Goal: Task Accomplishment & Management: Use online tool/utility

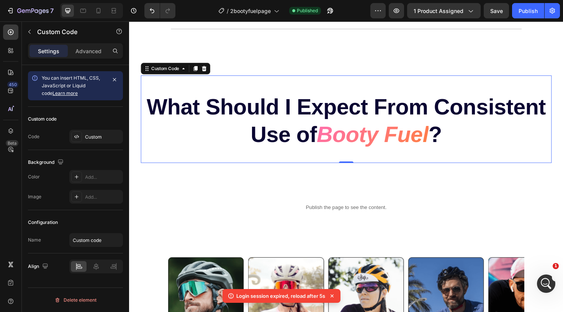
click at [283, 143] on h2 "What Should I Expect From Consistent Use of Booty Fuel ?" at bounding box center [358, 127] width 435 height 58
click at [90, 139] on div "Custom" at bounding box center [103, 137] width 36 height 7
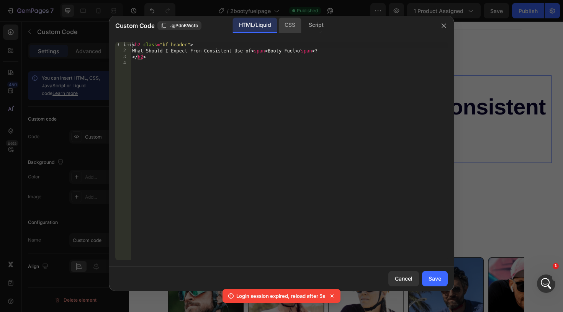
click at [303, 27] on div "CSS" at bounding box center [316, 25] width 27 height 15
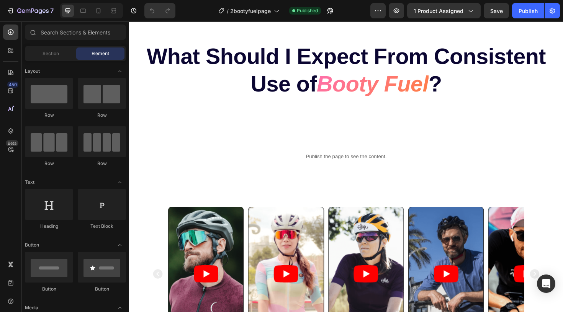
scroll to position [2111, 0]
click at [526, 11] on div "Publish" at bounding box center [528, 11] width 19 height 8
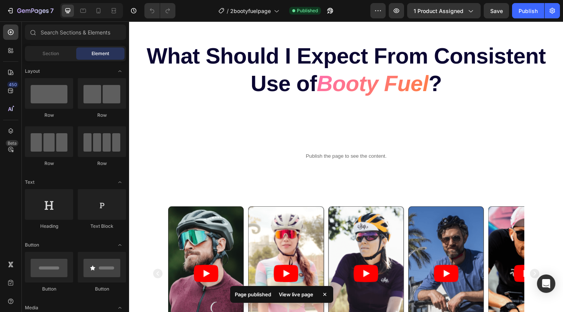
click at [292, 295] on div "View live page" at bounding box center [296, 294] width 44 height 11
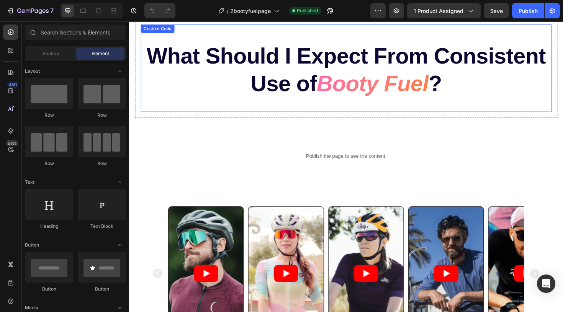
click at [240, 60] on h2 "What Should I Expect From Consistent Use of Booty Fuel ?" at bounding box center [358, 73] width 435 height 58
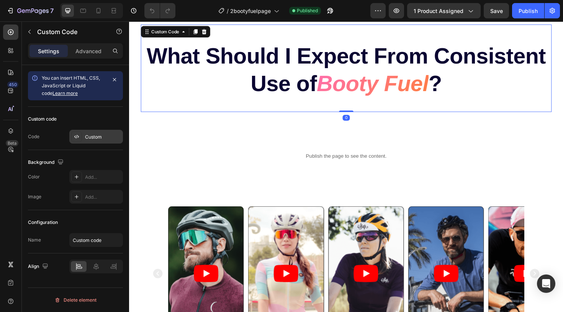
click at [94, 141] on div "Custom" at bounding box center [96, 137] width 54 height 14
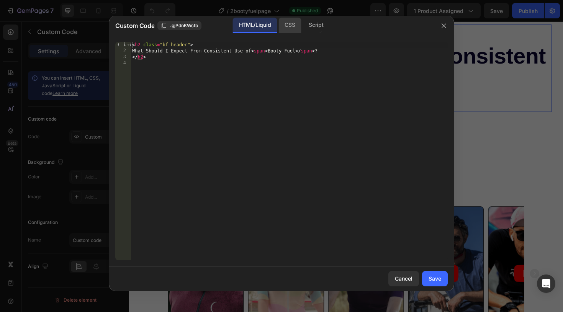
click at [303, 33] on div "CSS" at bounding box center [316, 25] width 27 height 15
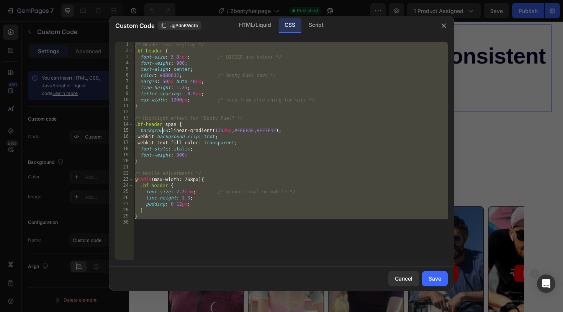
type textarea "/* Highlight effect for "Booty Fuel" */"
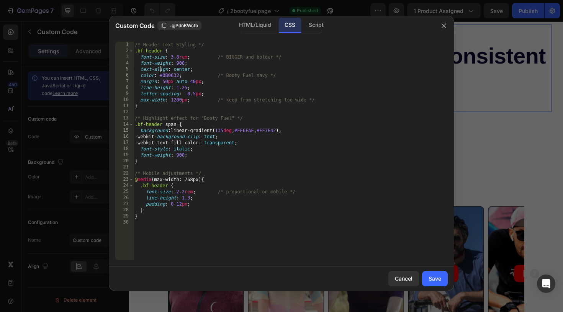
click at [140, 55] on div "/* Header Text Styling */ .bf-header { font-size : 3.8 rem ; /* BIGGER and bold…" at bounding box center [290, 157] width 314 height 231
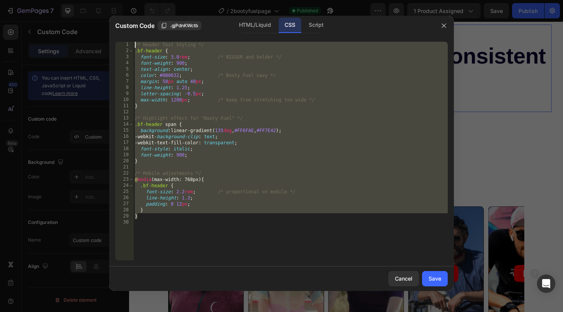
drag, startPoint x: 151, startPoint y: 219, endPoint x: 131, endPoint y: 31, distance: 188.7
click at [131, 31] on div "Custom Code .gjPdnKWctb HTML/Liquid CSS Script /* Header Text Styling */ 1 2 3 …" at bounding box center [281, 153] width 345 height 275
type textarea "/* Header Text Styling */ .bf-header {"
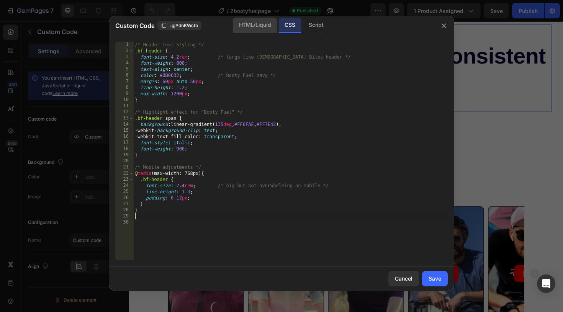
click at [264, 21] on div "HTML/Liquid" at bounding box center [255, 25] width 44 height 15
type textarea "</h2>"
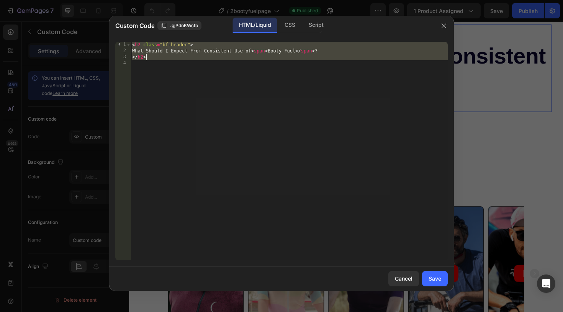
type textarea "</h2>"
drag, startPoint x: 134, startPoint y: 44, endPoint x: 166, endPoint y: 79, distance: 46.9
click at [166, 79] on div "< h2 class = "bf-header" > What Should I Expect From Consistent Use of < span >…" at bounding box center [289, 157] width 317 height 231
type textarea "<"
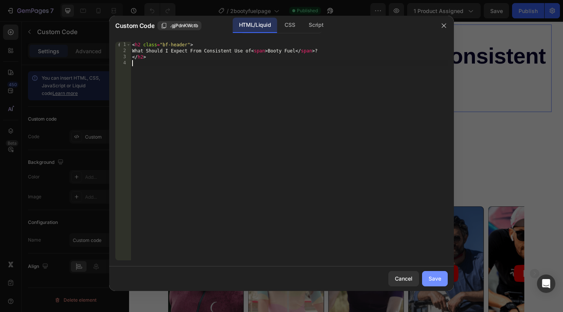
click at [432, 279] on div "Save" at bounding box center [435, 279] width 13 height 8
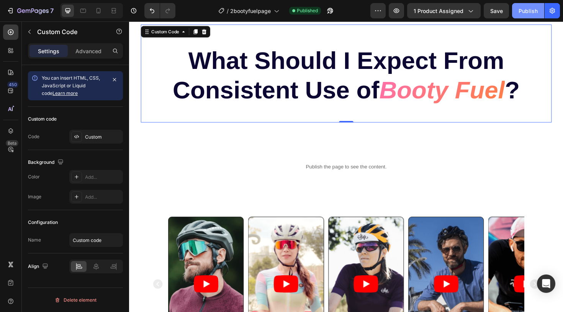
click at [521, 12] on div "Publish" at bounding box center [528, 11] width 19 height 8
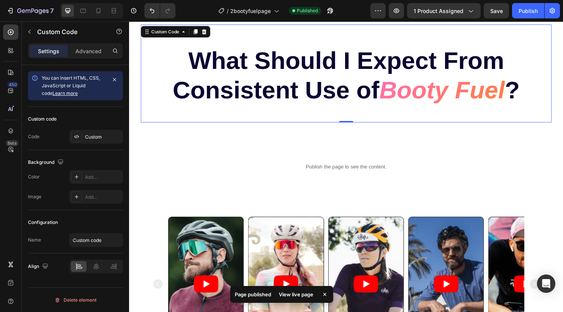
click at [303, 293] on div "View live page" at bounding box center [296, 294] width 44 height 11
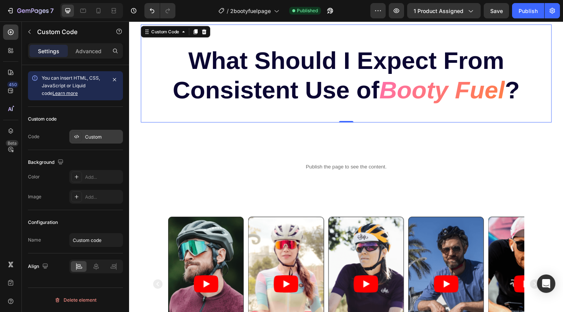
click at [110, 134] on div "Custom" at bounding box center [103, 137] width 36 height 7
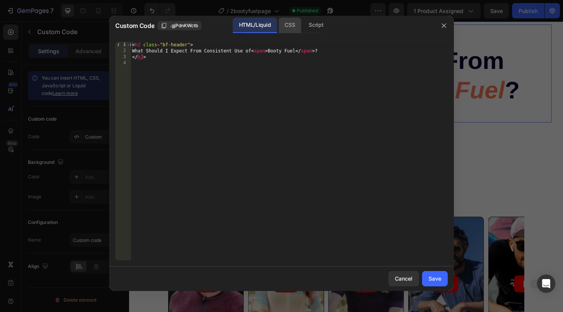
click at [303, 25] on div "CSS" at bounding box center [316, 25] width 27 height 15
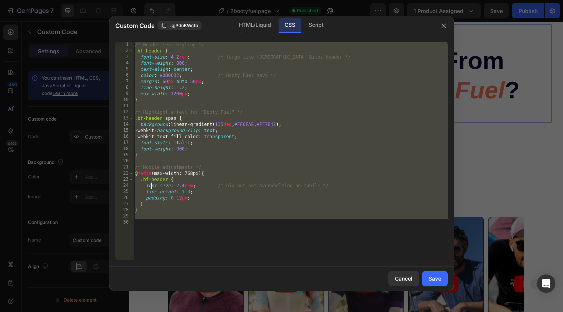
type textarea "/* Mobile adjustments */"
type textarea "/* Highlight effect for "Booty Fuel" */"
type textarea ".bf-header {"
type textarea "/* Highlight effect for "Booty Fuel" */"
type textarea "/* Header Text Styling */"
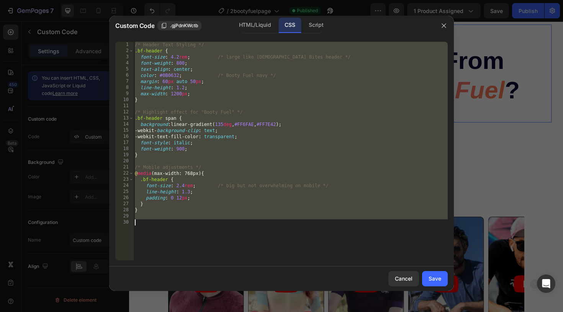
drag, startPoint x: 136, startPoint y: 44, endPoint x: 180, endPoint y: 282, distance: 241.5
click at [180, 282] on div "Custom Code .gjPdnKWctb HTML/Liquid CSS Script /* Header Text Styling */ 1 2 3 …" at bounding box center [281, 153] width 345 height 275
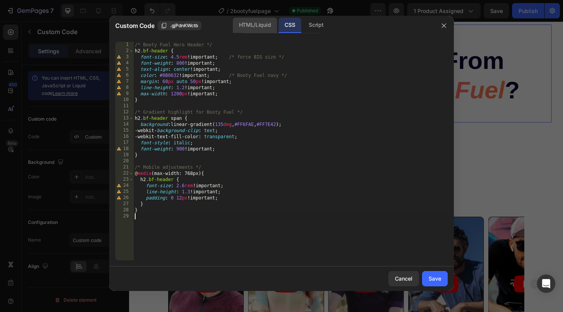
click at [249, 24] on div "HTML/Liquid" at bounding box center [255, 25] width 44 height 15
type textarea "</h2>"
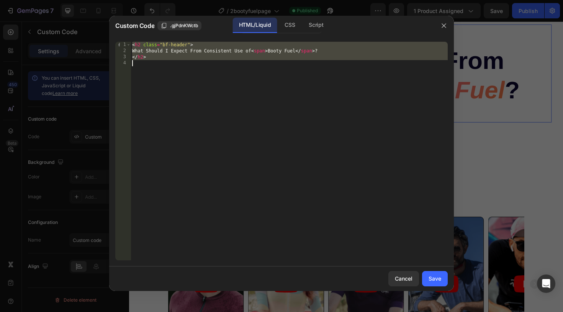
drag, startPoint x: 133, startPoint y: 45, endPoint x: 144, endPoint y: 77, distance: 33.6
click at [144, 77] on div "< h2 class = "bf-header" > What Should I Expect From Consistent Use of < span >…" at bounding box center [289, 157] width 317 height 231
type textarea "</h2>"
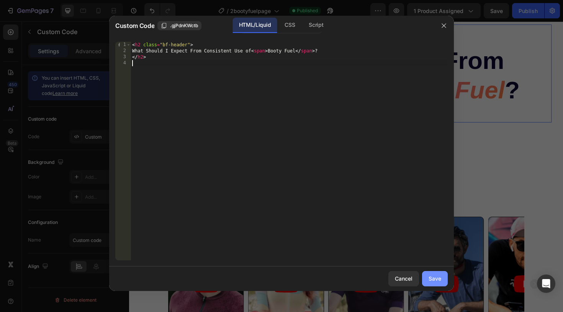
click at [433, 277] on div "Save" at bounding box center [435, 279] width 13 height 8
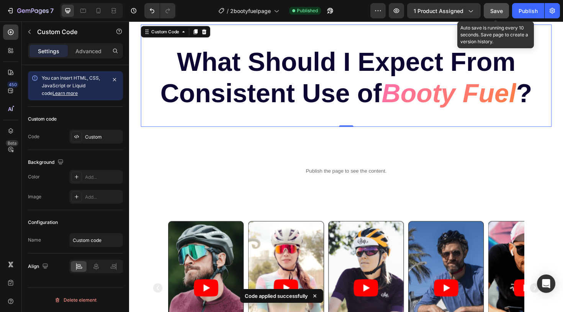
click at [501, 15] on button "Save" at bounding box center [496, 10] width 25 height 15
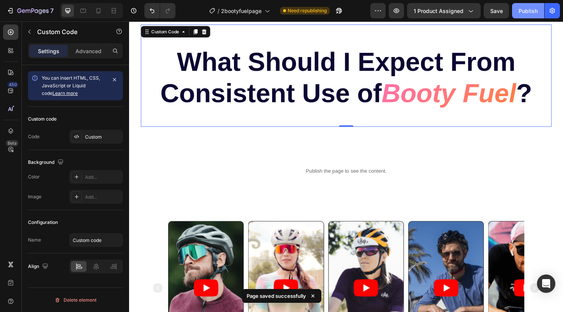
click at [534, 16] on button "Publish" at bounding box center [528, 10] width 32 height 15
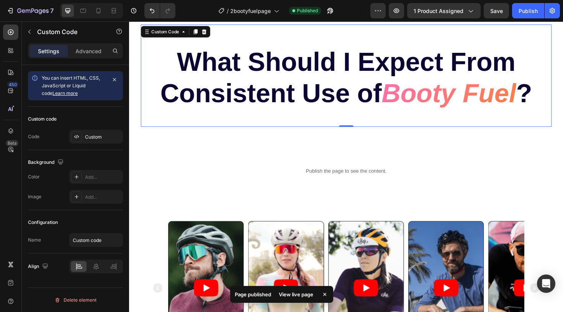
click at [291, 295] on div "View live page" at bounding box center [296, 294] width 44 height 11
click at [280, 84] on h2 "What Should I Expect From Consistent Use of Booty Fuel ?" at bounding box center [358, 80] width 435 height 66
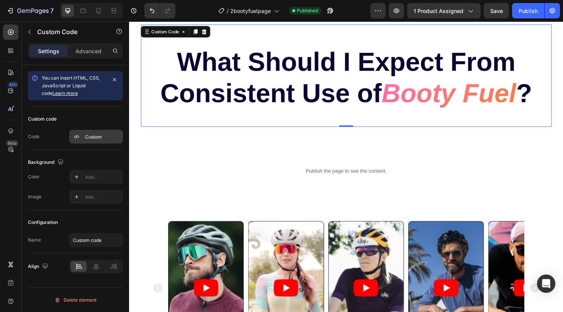
click at [90, 136] on div "Custom" at bounding box center [103, 137] width 36 height 7
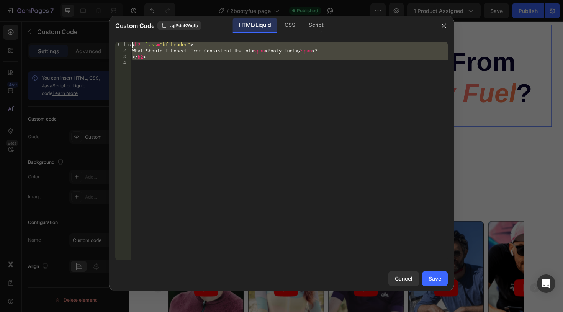
drag, startPoint x: 163, startPoint y: 63, endPoint x: 129, endPoint y: 27, distance: 48.8
click at [129, 27] on div "Custom Code .gjPdnKWctb HTML/Liquid CSS Script 1 2 3 4 < h2 class = "bf-header"…" at bounding box center [281, 153] width 345 height 275
type textarea "<h2 class="bf-header"> What Should I Expect From Consistent Use of <span>Booty …"
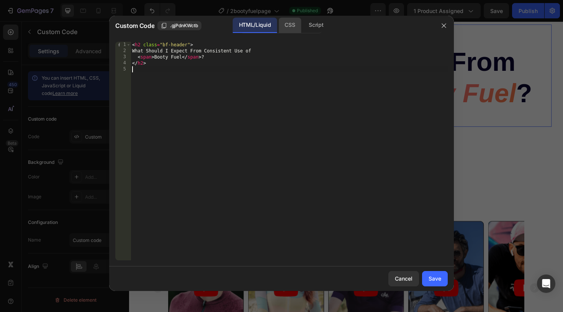
click at [303, 27] on div "CSS" at bounding box center [316, 25] width 27 height 15
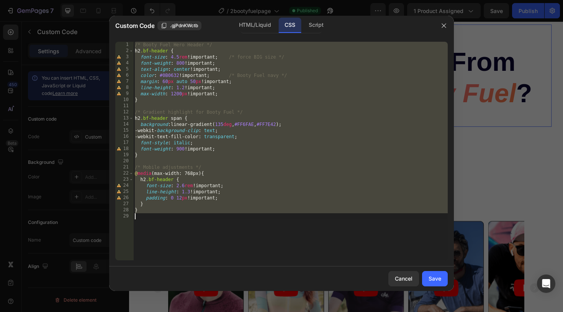
type textarea "/* Mobile adjustments */"
type textarea "}"
type textarea "/* Gradient highlight for Booty Fuel */"
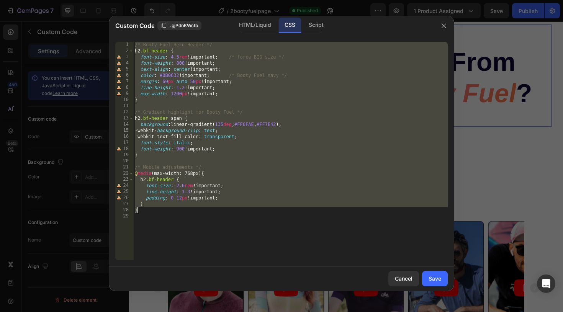
drag, startPoint x: 136, startPoint y: 44, endPoint x: 187, endPoint y: 236, distance: 198.0
click at [187, 236] on div "/* Booty Fuel Hero Header */ h2 .bf-header { font-size : 4.5 rem !important ; /…" at bounding box center [290, 157] width 314 height 231
type textarea "}"
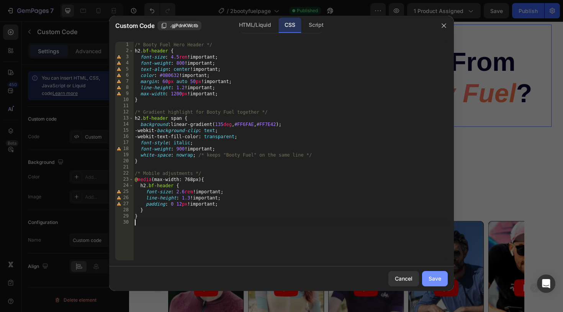
click at [431, 283] on div "Save" at bounding box center [435, 279] width 13 height 8
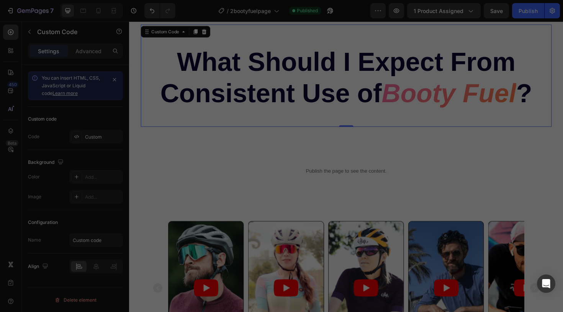
type textarea "}"
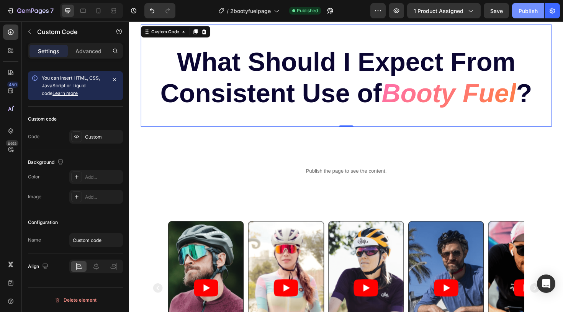
click at [534, 16] on button "Publish" at bounding box center [528, 10] width 32 height 15
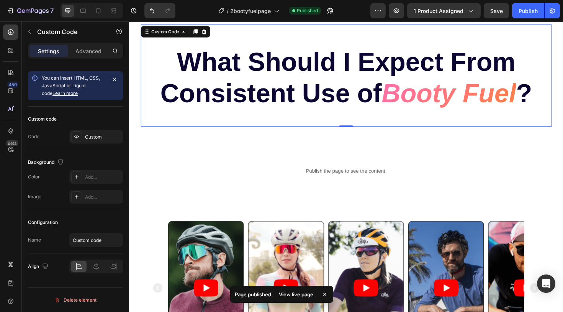
click at [287, 295] on div "View live page" at bounding box center [296, 294] width 44 height 11
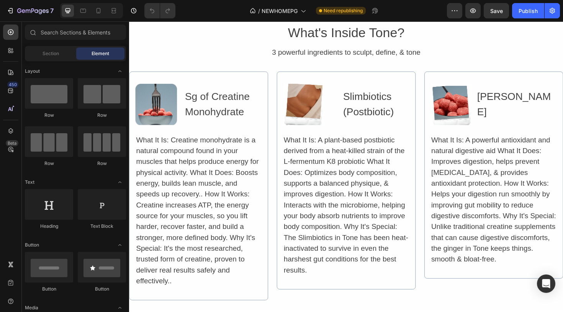
scroll to position [2963, 0]
